Goal: Find specific page/section

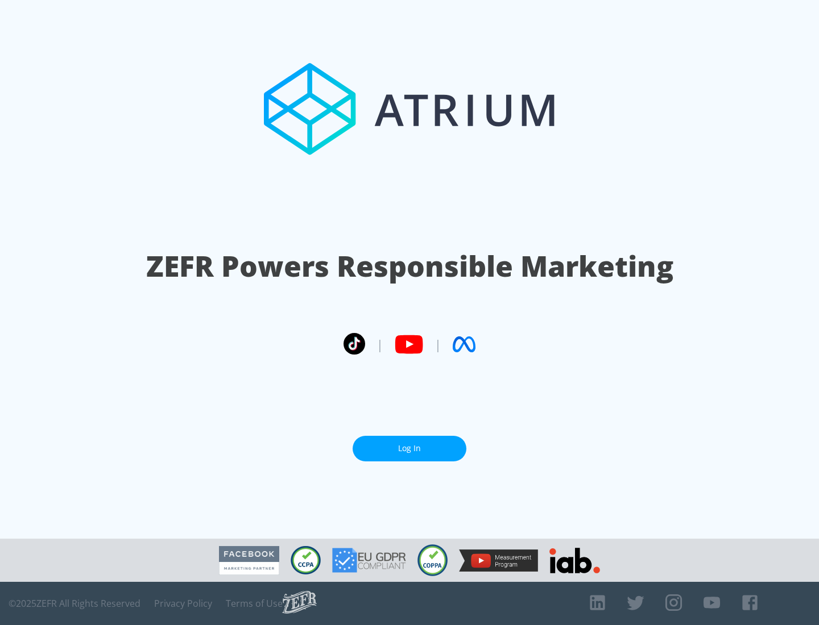
click at [409, 449] on link "Log In" at bounding box center [409, 449] width 114 height 26
